Goal: Transaction & Acquisition: Purchase product/service

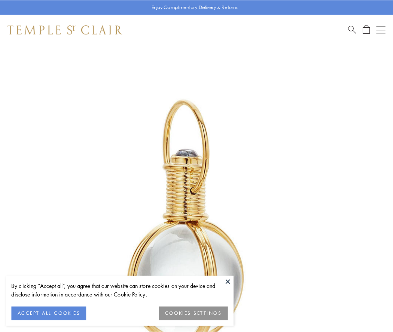
scroll to position [195, 0]
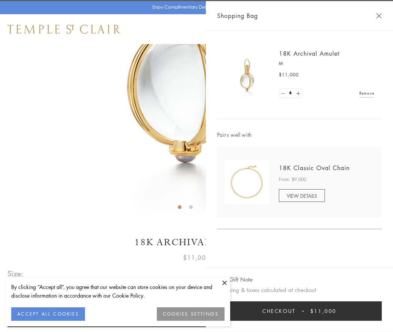
click at [299, 311] on button "Checkout $11,000" at bounding box center [299, 311] width 165 height 19
